Goal: Unclear

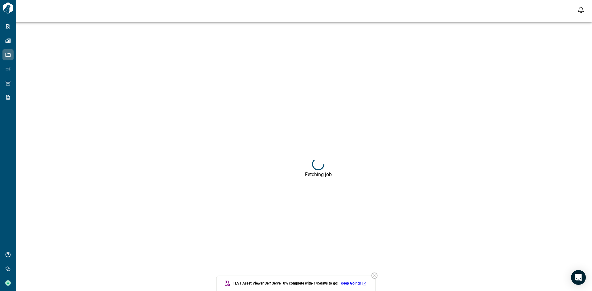
click at [376, 277] on icon "button" at bounding box center [374, 275] width 7 height 7
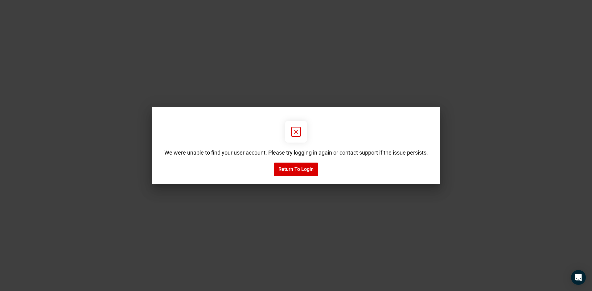
click at [296, 161] on div "We were unable to find your user account. Please try logging in again or contac…" at bounding box center [295, 145] width 273 height 71
click at [298, 166] on button "Return to Login" at bounding box center [296, 170] width 44 height 14
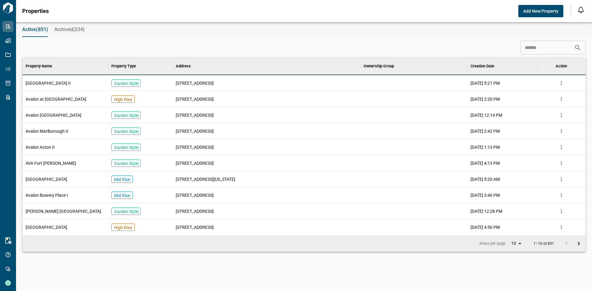
scroll to position [173, 561]
